Goal: Information Seeking & Learning: Learn about a topic

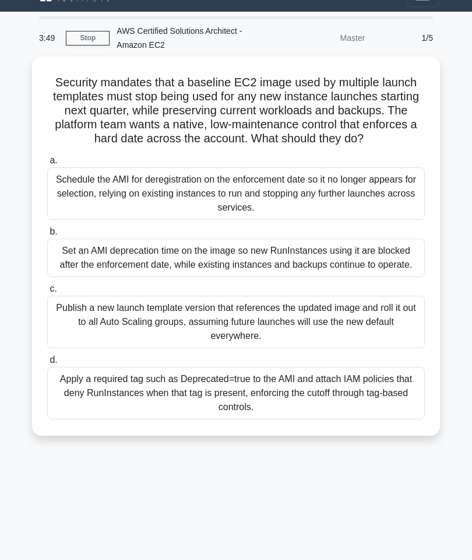
scroll to position [22, 0]
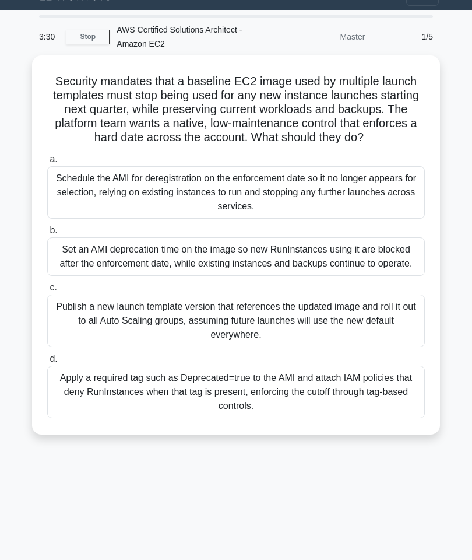
click at [69, 339] on div "Publish a new launch template version that references the updated image and rol…" at bounding box center [236, 321] width 378 height 52
click at [47, 292] on input "c. Publish a new launch template version that references the updated image and …" at bounding box center [47, 288] width 0 height 8
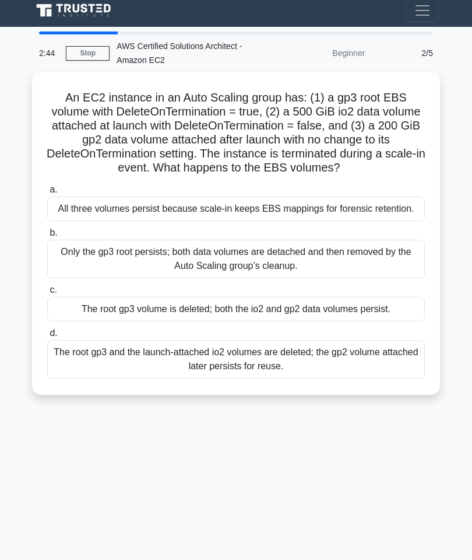
scroll to position [5, 0]
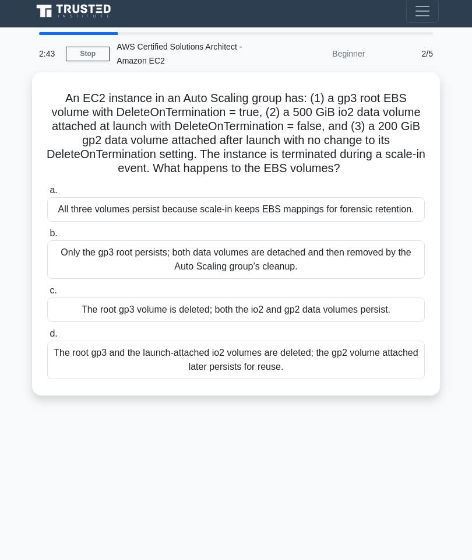
click at [421, 54] on div "2/5" at bounding box center [406, 53] width 68 height 23
click at [431, 54] on div "2/5" at bounding box center [406, 53] width 68 height 23
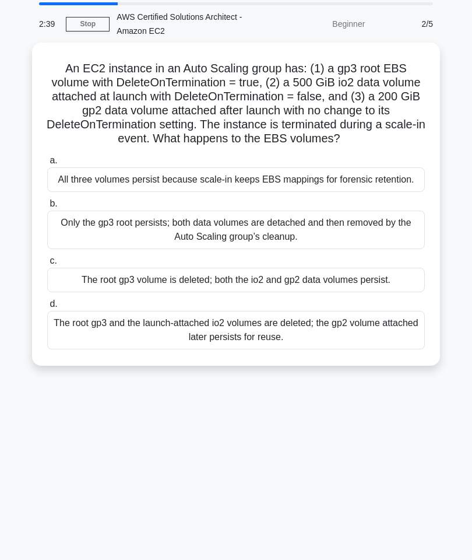
scroll to position [0, 0]
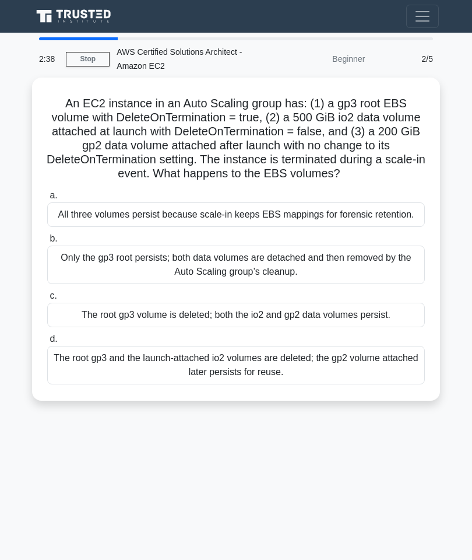
click at [429, 18] on span "Toggle navigation" at bounding box center [422, 16] width 17 height 17
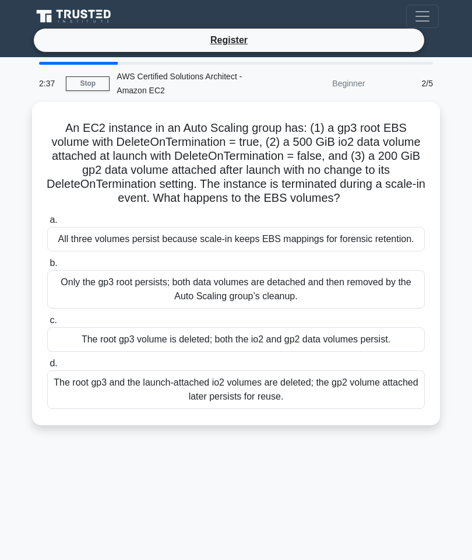
click at [446, 115] on div "An EC2 instance in an Auto Scaling group has: (1) a gp3 root EBS volume with De…" at bounding box center [236, 270] width 420 height 337
click at [344, 352] on div "The root gp3 volume is deleted; both the io2 and gp2 data volumes persist." at bounding box center [236, 339] width 378 height 24
click at [47, 324] on input "c. The root gp3 volume is deleted; both the io2 and gp2 data volumes persist." at bounding box center [47, 321] width 0 height 8
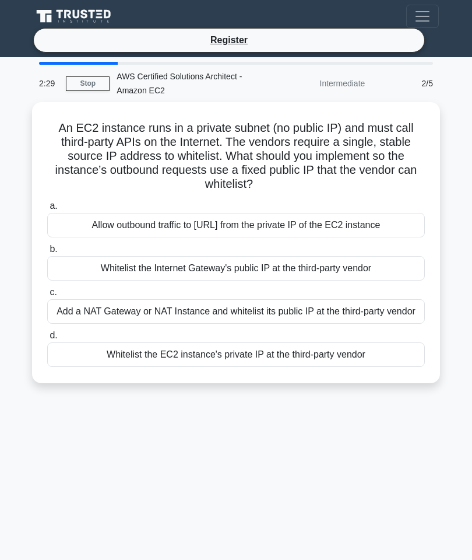
click at [338, 350] on label "d. Whitelist the EC2 instance's private IP at the third-party vendor" at bounding box center [236, 347] width 378 height 38
click at [47, 339] on input "d. Whitelist the EC2 instance's private IP at the third-party vendor" at bounding box center [47, 336] width 0 height 8
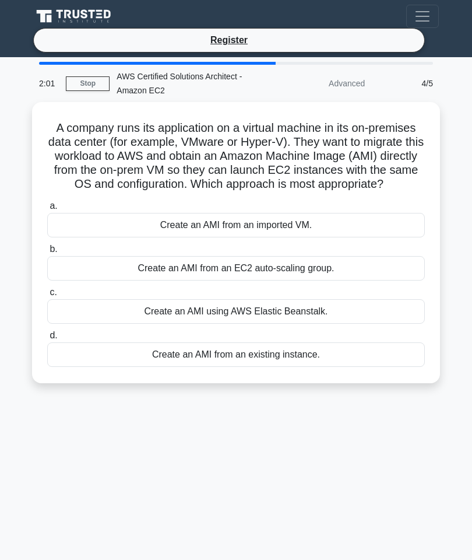
click at [334, 318] on div "Create an AMI using AWS Elastic Beanstalk." at bounding box center [236, 311] width 378 height 24
click at [47, 296] on input "c. Create an AMI using AWS Elastic Beanstalk." at bounding box center [47, 293] width 0 height 8
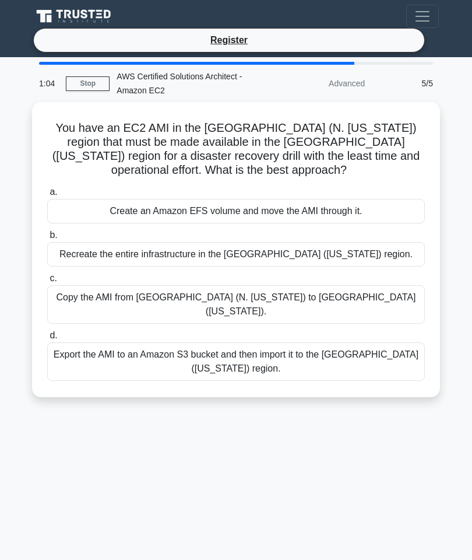
click at [110, 292] on div "Copy the AMI from US East (N. Virginia) to US West (Oregon)." at bounding box center [236, 304] width 378 height 38
click at [47, 282] on input "c. Copy the AMI from US East (N. Virginia) to US West (Oregon)." at bounding box center [47, 279] width 0 height 8
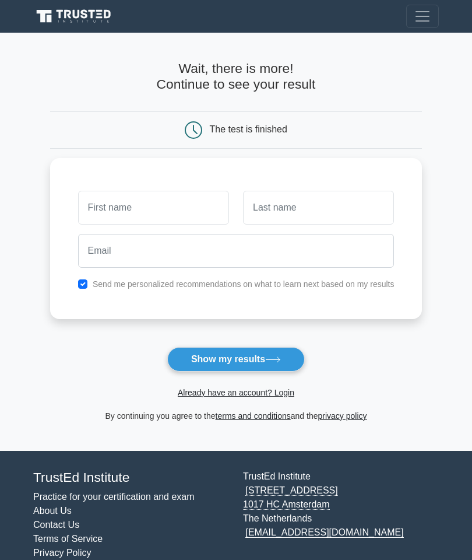
click at [184, 358] on button "Show my results" at bounding box center [236, 359] width 138 height 24
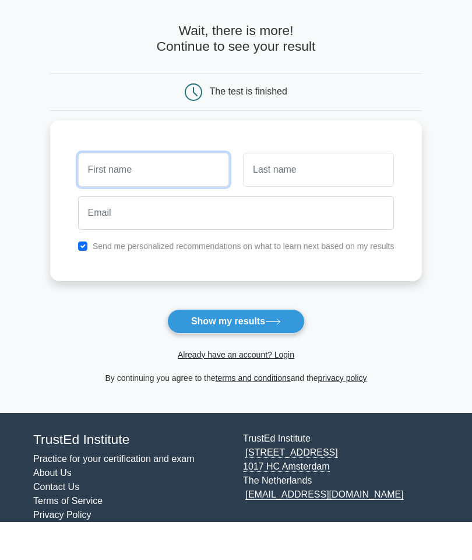
click at [93, 191] on input "text" at bounding box center [153, 208] width 151 height 34
type input "[PERSON_NAME]"
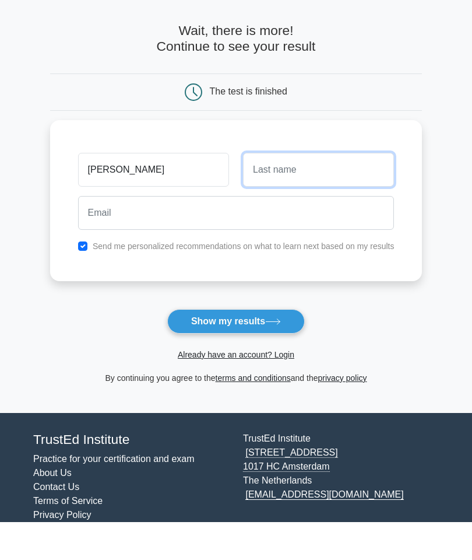
click at [339, 191] on input "text" at bounding box center [318, 208] width 151 height 34
type input "A"
type input "Yadav"
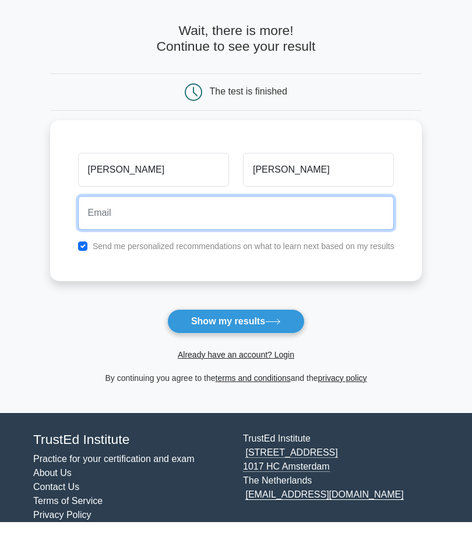
click at [78, 234] on input "email" at bounding box center [236, 251] width 317 height 34
type input "Pradeepydv2015@gmail.com"
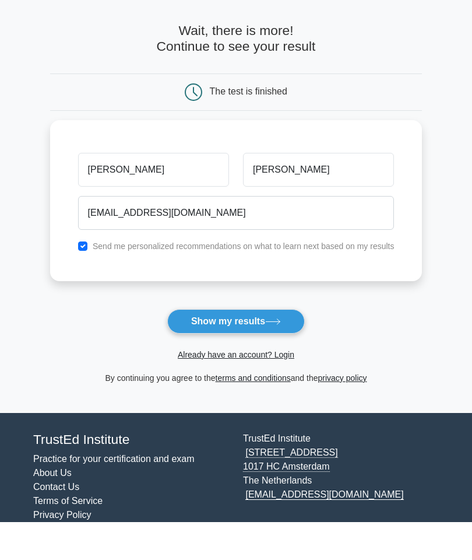
scroll to position [38, 0]
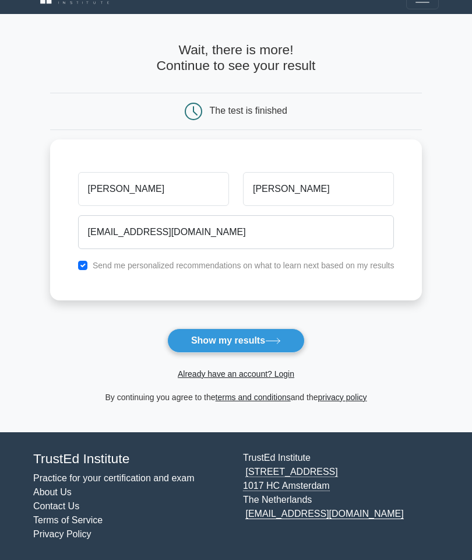
click at [278, 338] on icon at bounding box center [273, 341] width 16 height 6
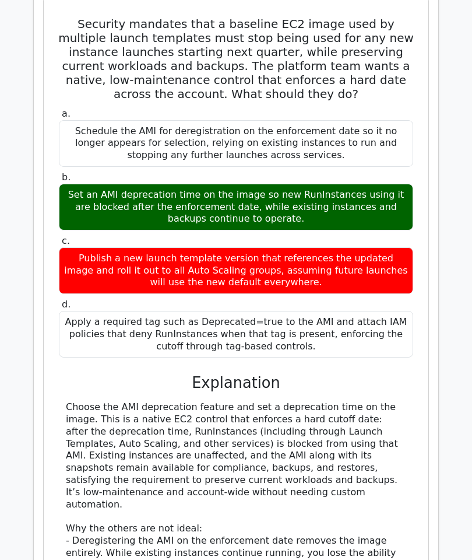
scroll to position [1010, 0]
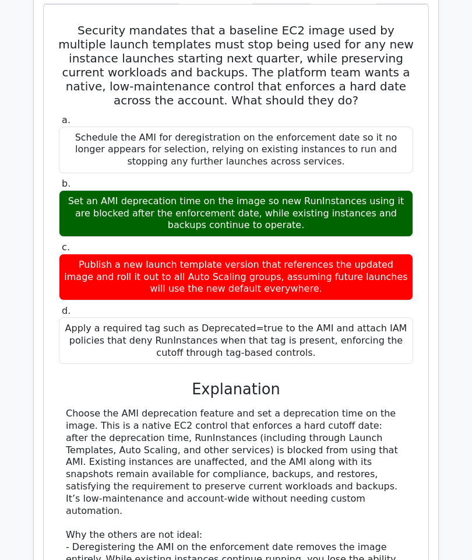
click at [0, 234] on main ".st0{fill:#252F3E;} .st1{fill-rule:evenodd;clip-rule:evenodd;fill:#FF9900;} Go …" at bounding box center [236, 265] width 472 height 2482
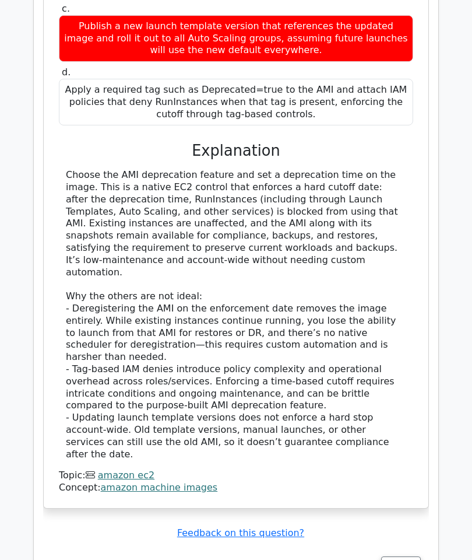
scroll to position [1251, 0]
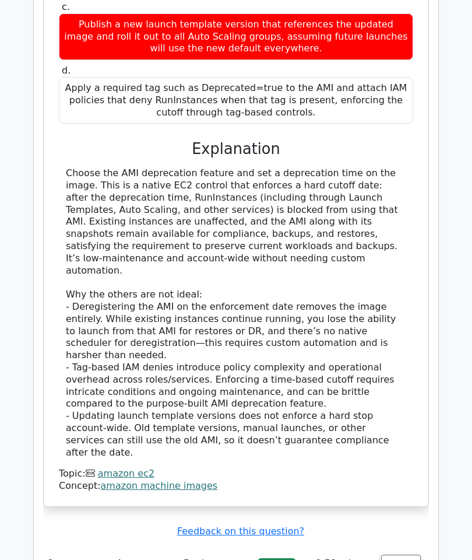
click at [404, 555] on button "Review" at bounding box center [401, 564] width 40 height 18
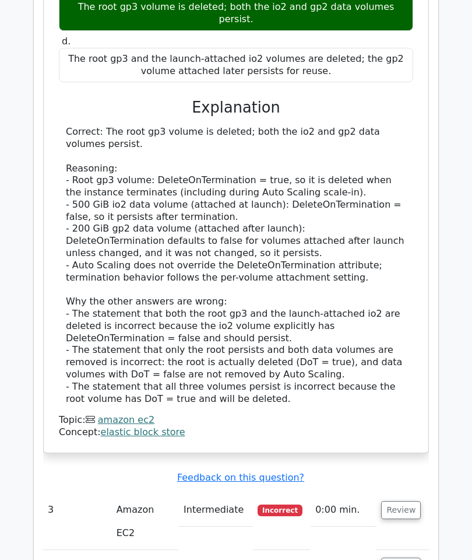
scroll to position [2169, 0]
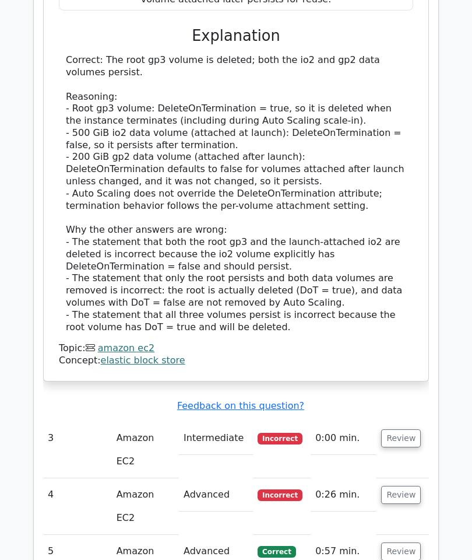
click at [401, 429] on button "Review" at bounding box center [401, 438] width 40 height 18
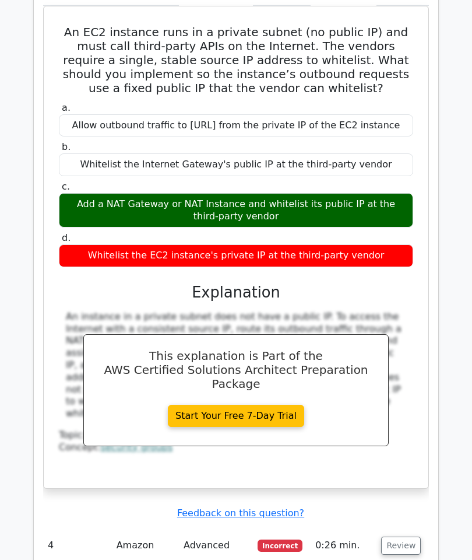
scroll to position [2642, 0]
click at [409, 537] on button "Review" at bounding box center [401, 546] width 40 height 18
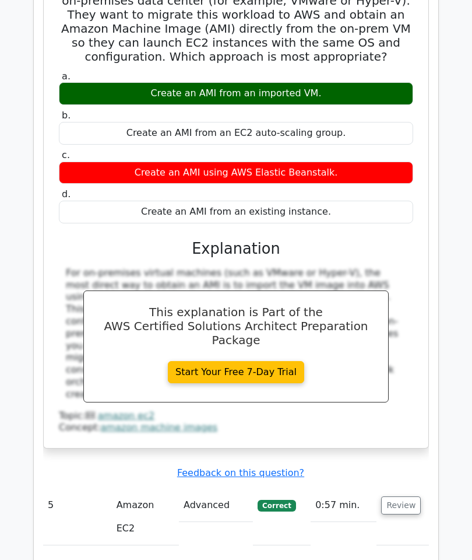
scroll to position [3345, 0]
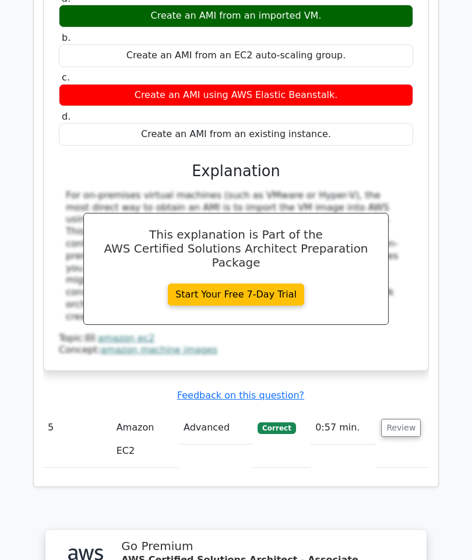
click at [402, 419] on button "Review" at bounding box center [401, 428] width 40 height 18
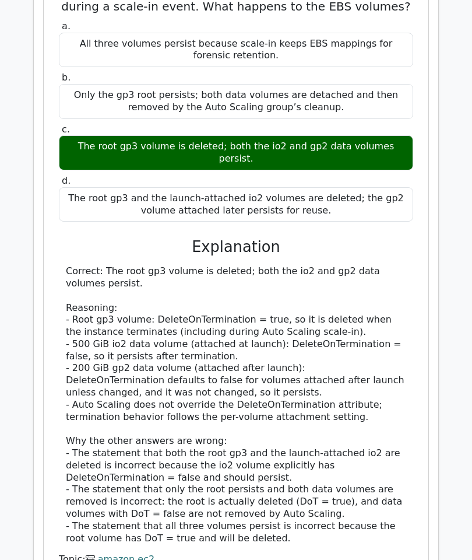
scroll to position [1958, 0]
click at [117, 559] on link "elastic block store" at bounding box center [143, 571] width 85 height 11
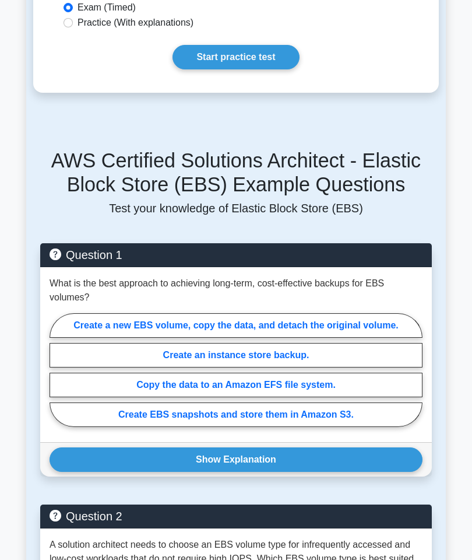
scroll to position [261, 0]
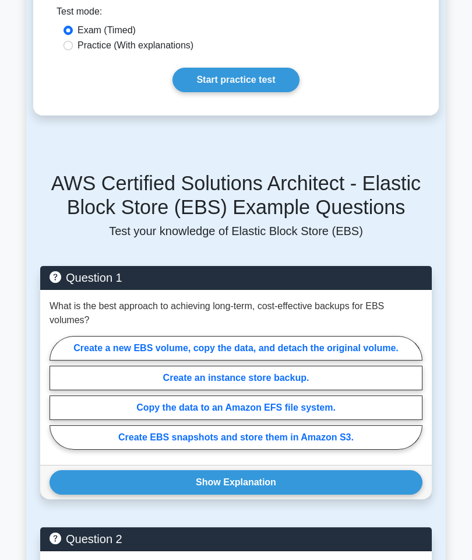
click at [117, 495] on button "Show Explanation" at bounding box center [236, 482] width 373 height 24
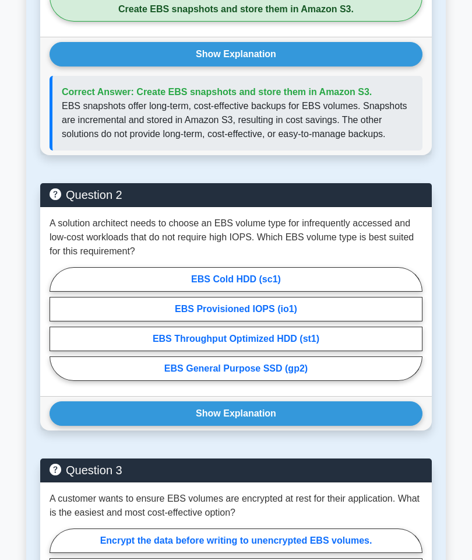
scroll to position [689, 0]
click at [371, 426] on button "Show Explanation" at bounding box center [236, 413] width 373 height 24
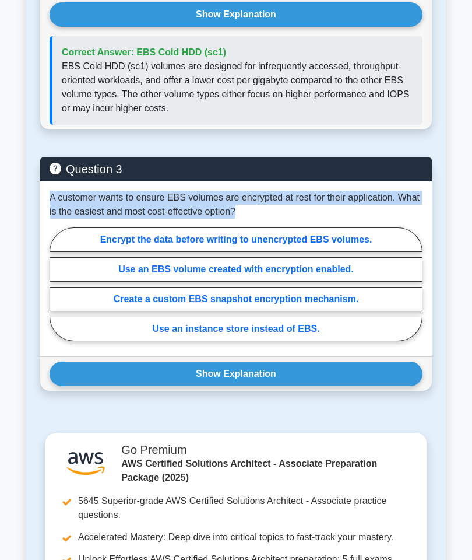
scroll to position [1088, 0]
click at [142, 282] on label "Use an EBS volume created with encryption enabled." at bounding box center [236, 269] width 373 height 24
click at [57, 291] on input "Use an EBS volume created with encryption enabled." at bounding box center [54, 287] width 8 height 8
radio input "true"
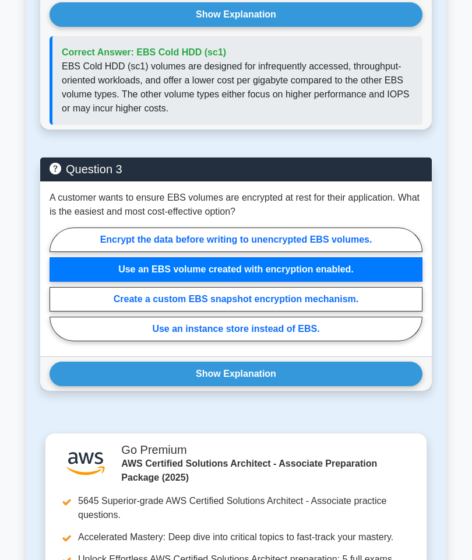
click at [133, 386] on button "Show Explanation" at bounding box center [236, 374] width 373 height 24
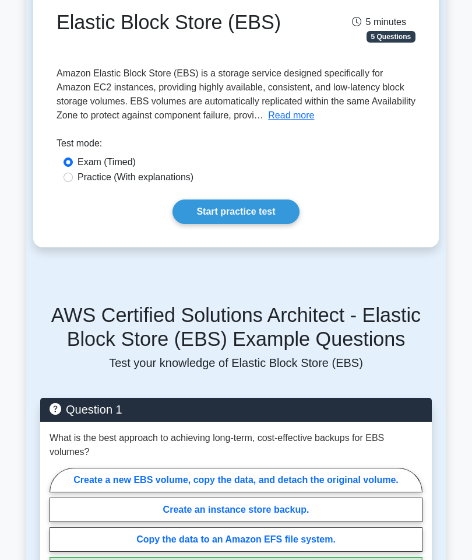
scroll to position [198, 0]
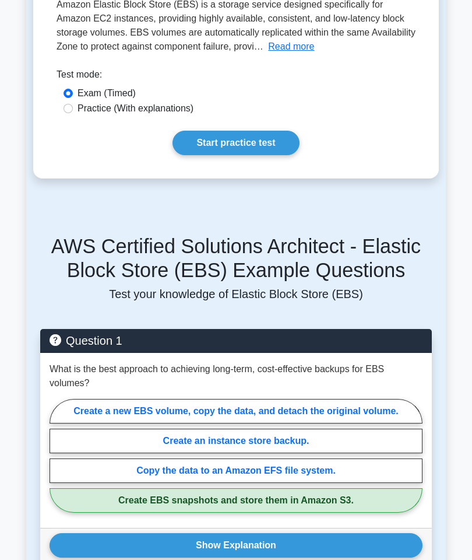
click at [281, 156] on link "Start practice test" at bounding box center [236, 143] width 127 height 24
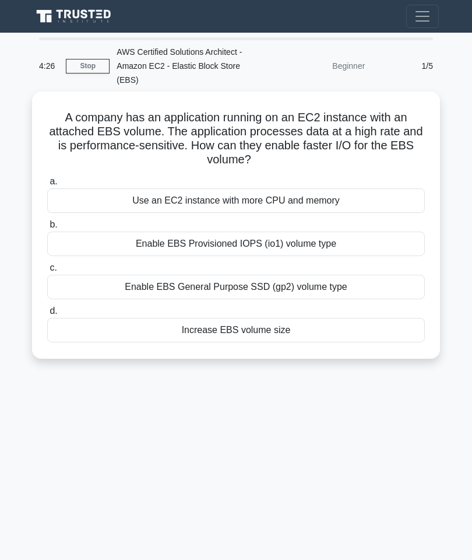
click at [190, 248] on div "Enable EBS Provisioned IOPS (io1) volume type" at bounding box center [236, 244] width 378 height 24
click at [47, 229] on input "b. Enable EBS Provisioned IOPS (io1) volume type" at bounding box center [47, 225] width 0 height 8
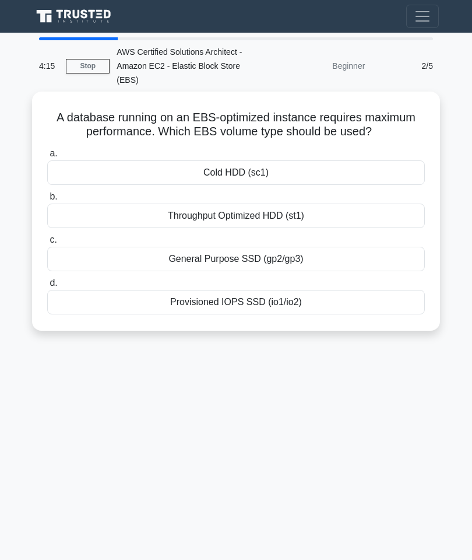
click at [207, 312] on div "Provisioned IOPS SSD (io1/io2)" at bounding box center [236, 302] width 378 height 24
click at [47, 287] on input "d. Provisioned IOPS SSD (io1/io2)" at bounding box center [47, 283] width 0 height 8
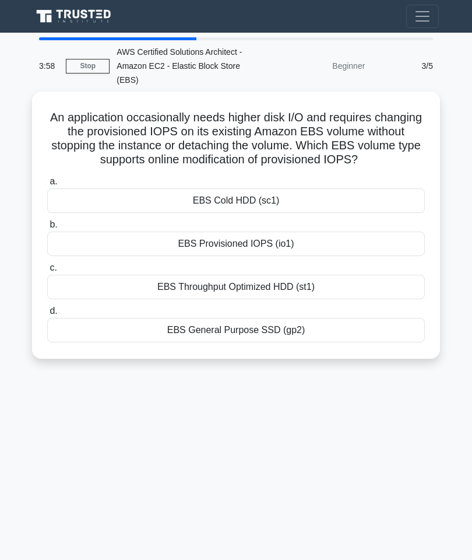
click at [197, 253] on div "EBS Provisioned IOPS (io1)" at bounding box center [236, 244] width 378 height 24
click at [47, 229] on input "b. EBS Provisioned IOPS (io1)" at bounding box center [47, 225] width 0 height 8
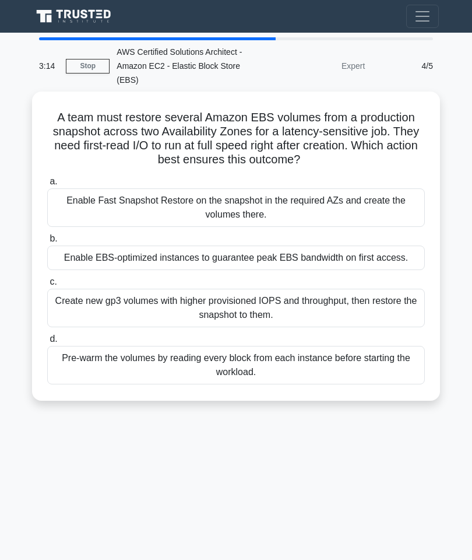
click at [68, 320] on div "Create new gp3 volumes with higher provisioned IOPS and throughput, then restor…" at bounding box center [236, 308] width 378 height 38
click at [47, 286] on input "c. Create new gp3 volumes with higher provisioned IOPS and throughput, then res…" at bounding box center [47, 282] width 0 height 8
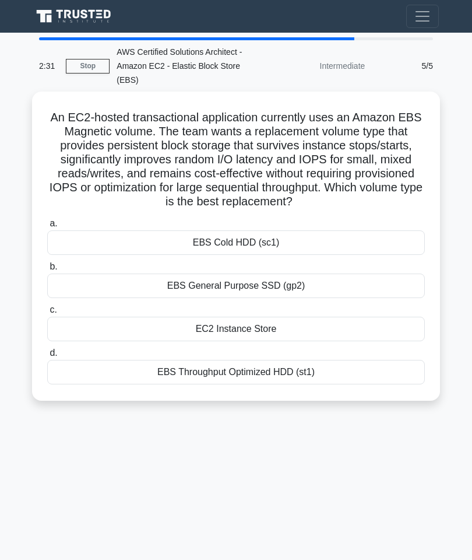
click at [149, 380] on div "EBS Throughput Optimized HDD (st1)" at bounding box center [236, 372] width 378 height 24
click at [47, 357] on input "d. EBS Throughput Optimized HDD (st1)" at bounding box center [47, 353] width 0 height 8
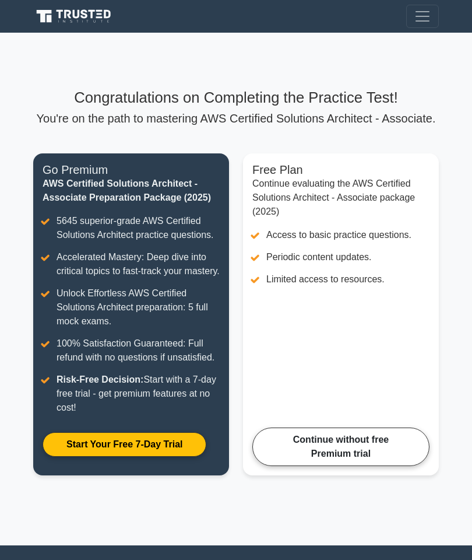
click at [84, 457] on link "Start Your Free 7-Day Trial" at bounding box center [125, 444] width 164 height 24
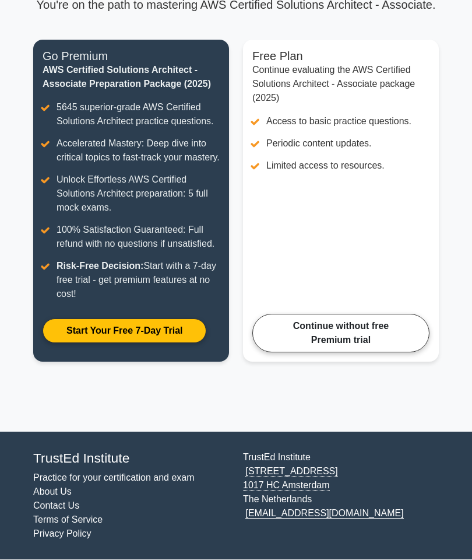
scroll to position [183, 0]
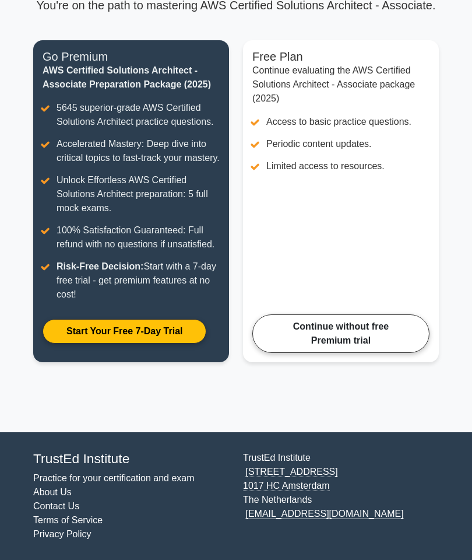
click at [288, 335] on link "Continue without free Premium trial" at bounding box center [341, 333] width 177 height 38
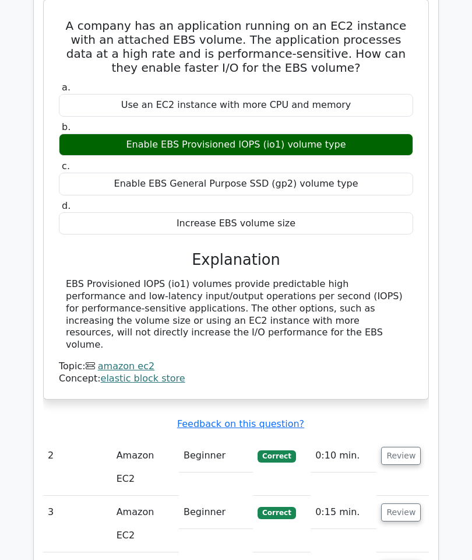
scroll to position [1019, 0]
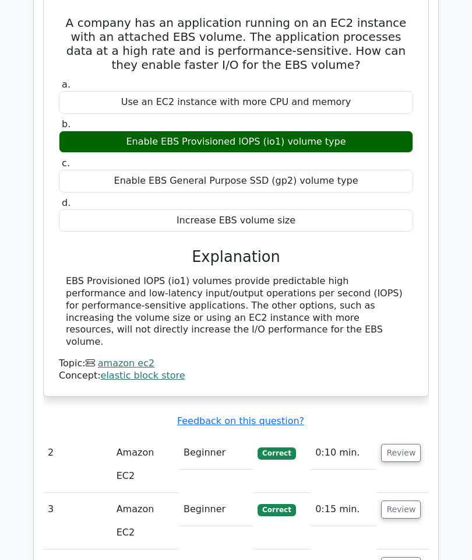
click at [391, 558] on button "Review" at bounding box center [401, 567] width 40 height 18
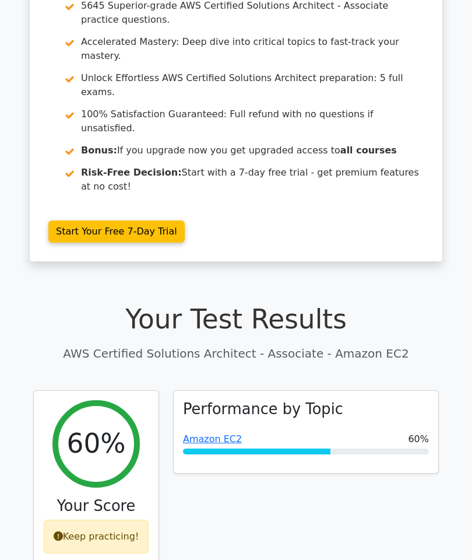
scroll to position [0, 0]
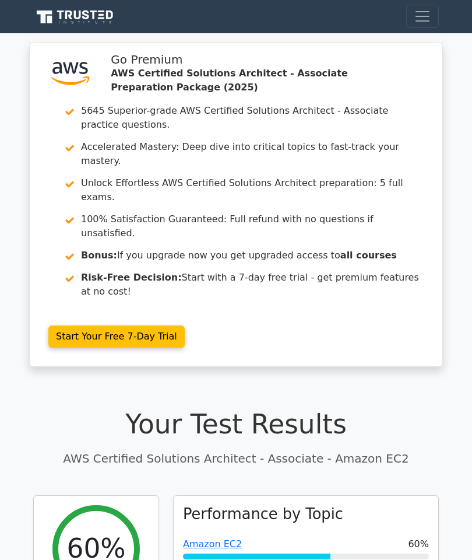
click at [412, 26] on button "Toggle navigation" at bounding box center [423, 16] width 33 height 23
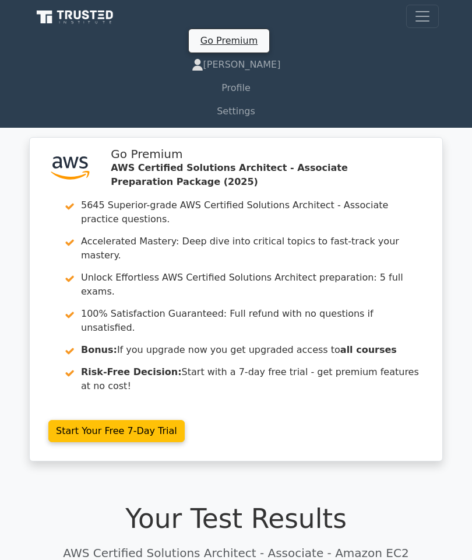
click at [420, 19] on span "Toggle navigation" at bounding box center [422, 16] width 17 height 17
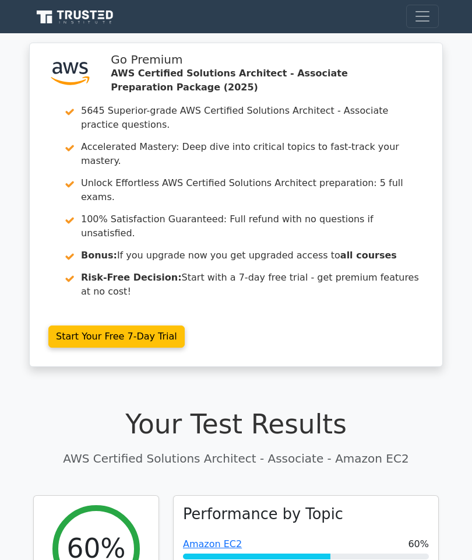
click at [418, 12] on span "Toggle navigation" at bounding box center [422, 16] width 17 height 17
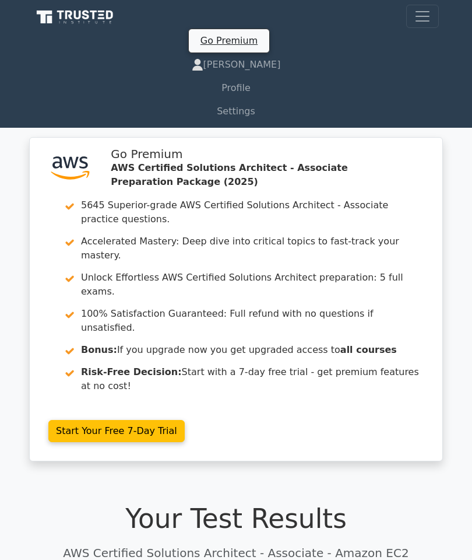
click at [232, 65] on link "[PERSON_NAME]" at bounding box center [236, 64] width 406 height 23
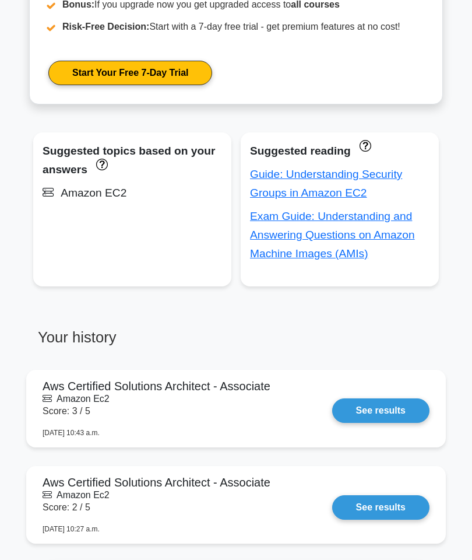
scroll to position [733, 0]
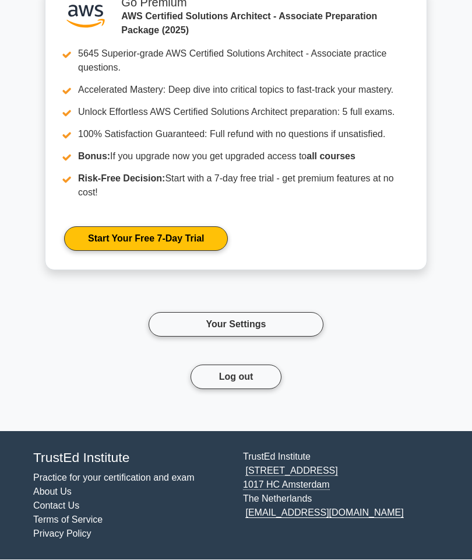
click at [211, 390] on button "Log out" at bounding box center [237, 377] width 92 height 24
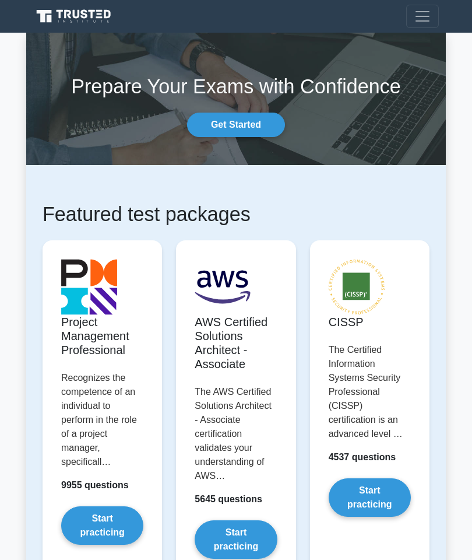
click at [426, 15] on span "Toggle navigation" at bounding box center [422, 16] width 17 height 17
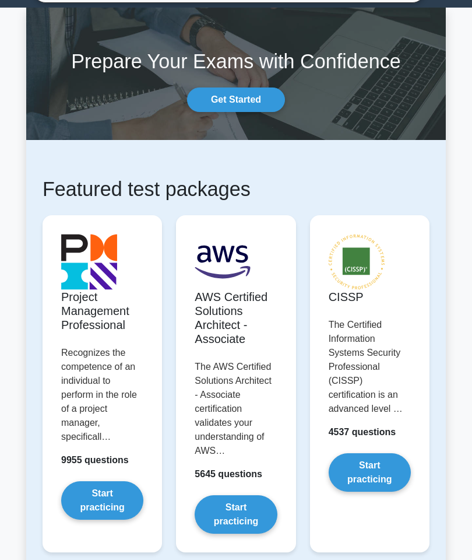
scroll to position [50, 0]
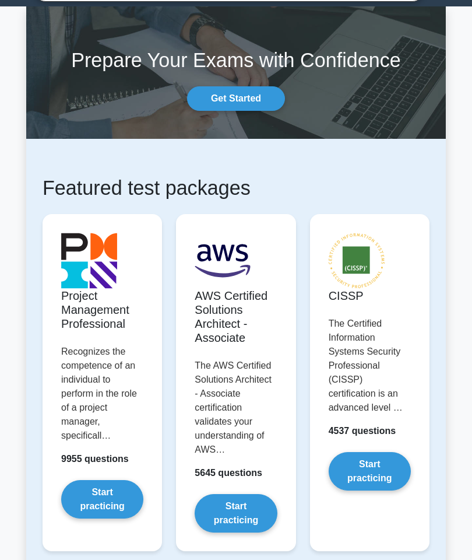
click at [212, 526] on link "Start practicing" at bounding box center [236, 514] width 82 height 38
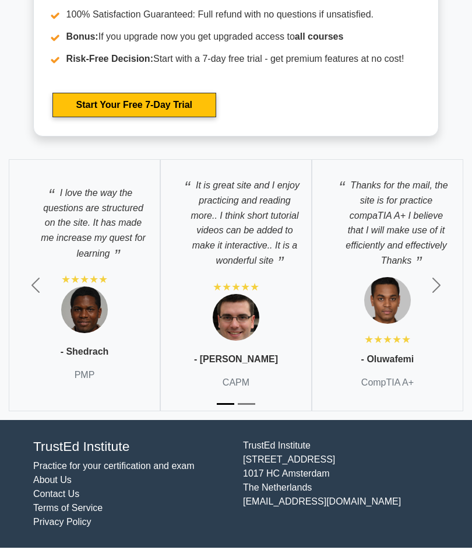
scroll to position [3944, 0]
